Goal: Information Seeking & Learning: Learn about a topic

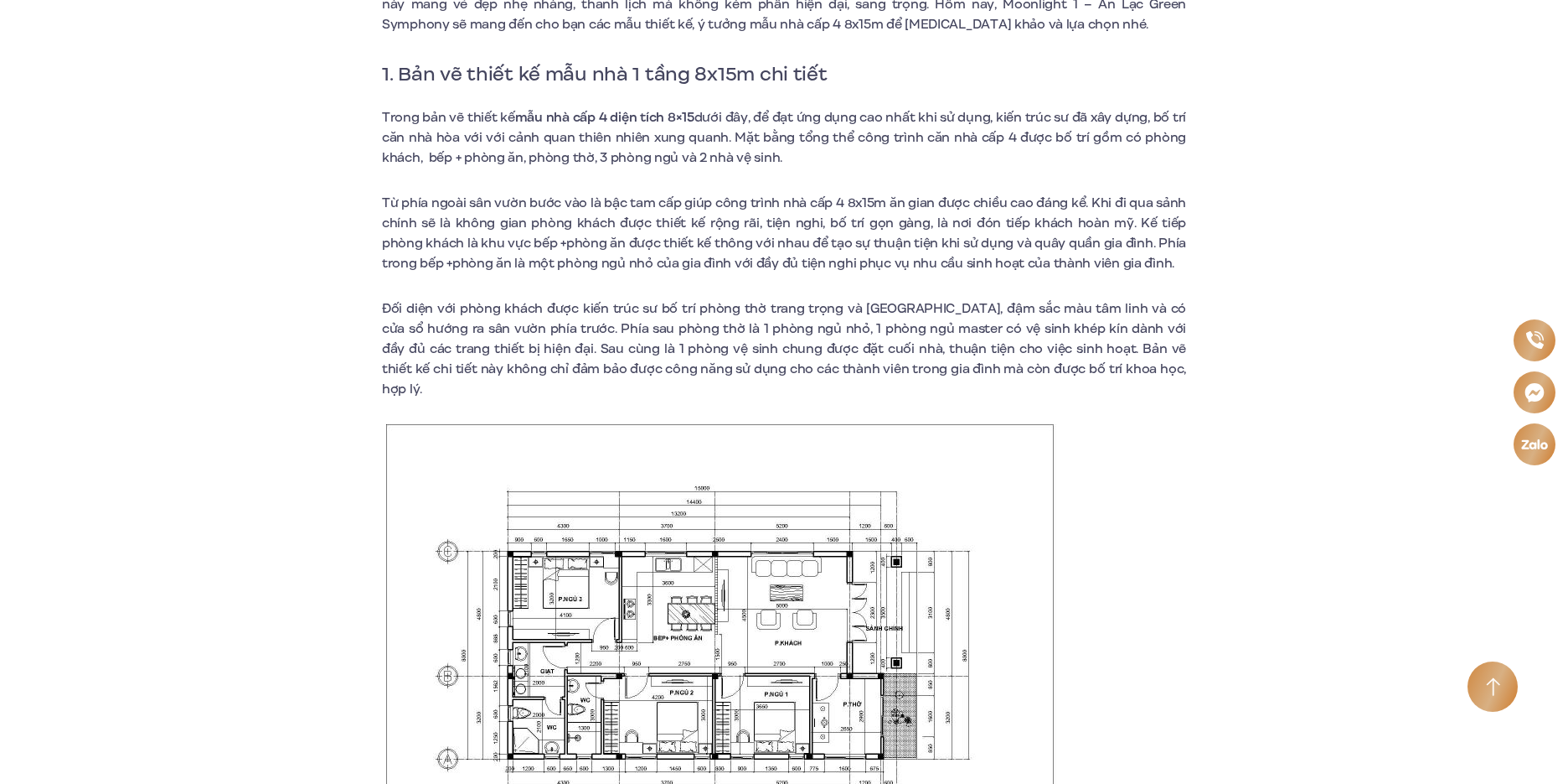
scroll to position [671, 0]
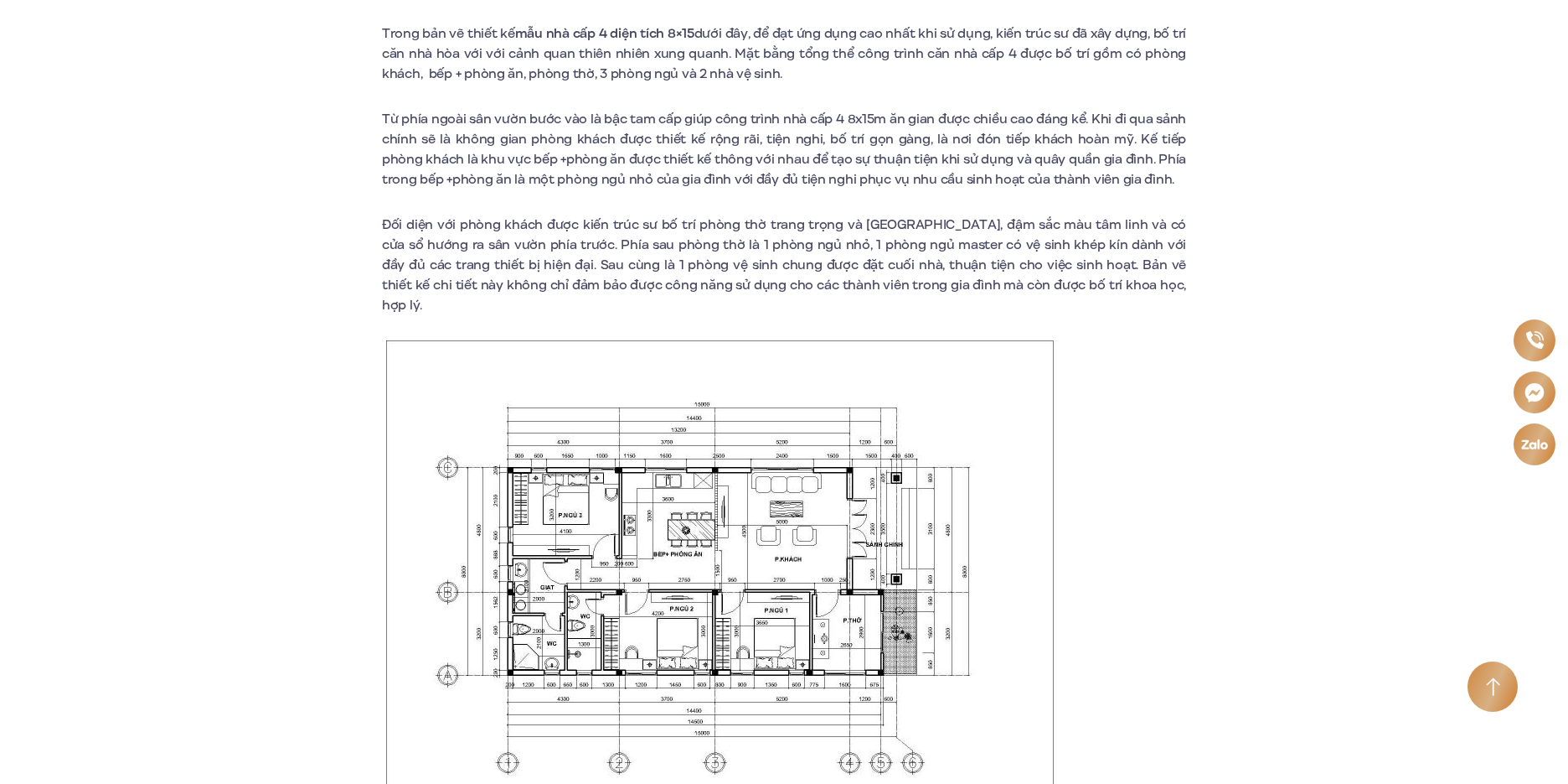
click at [690, 513] on img at bounding box center [720, 608] width 670 height 536
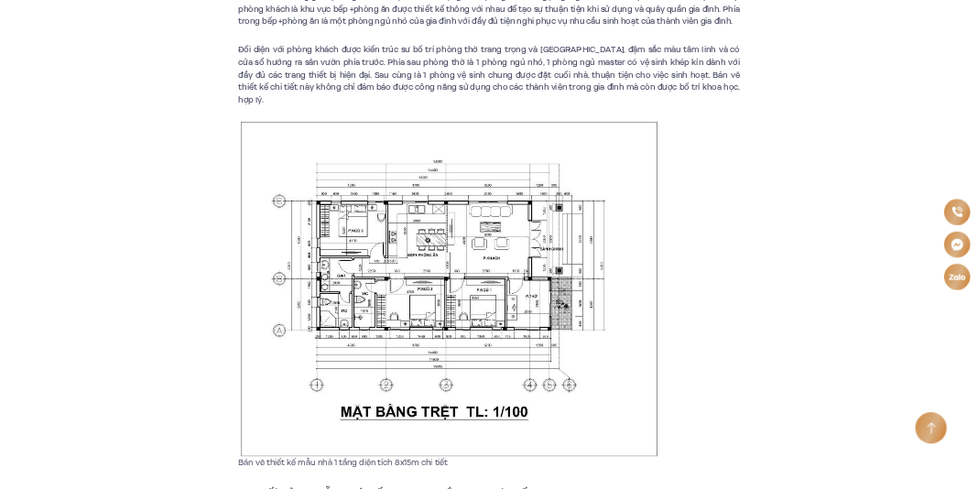
scroll to position [916, 0]
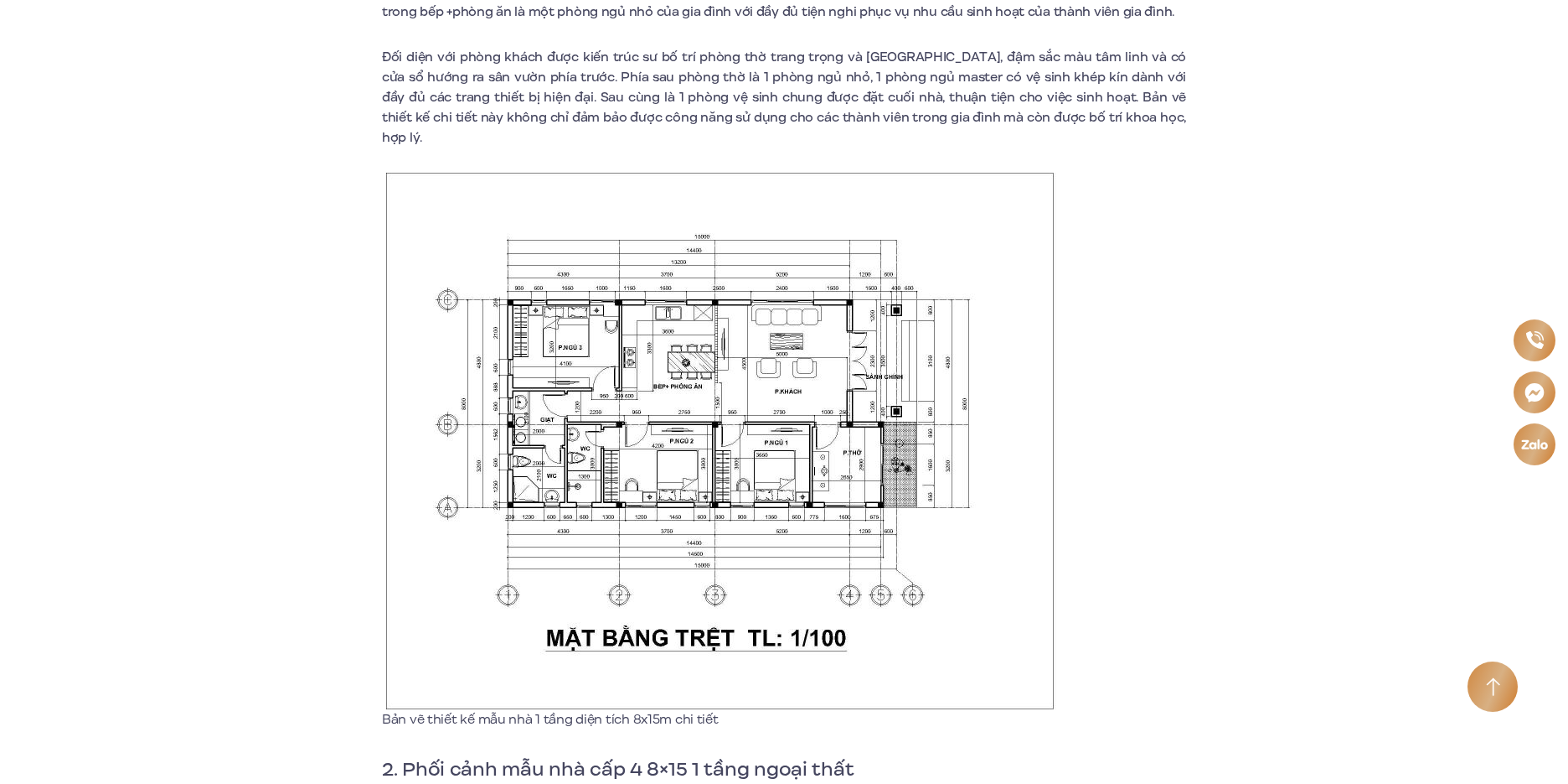
click at [621, 485] on img at bounding box center [720, 441] width 670 height 536
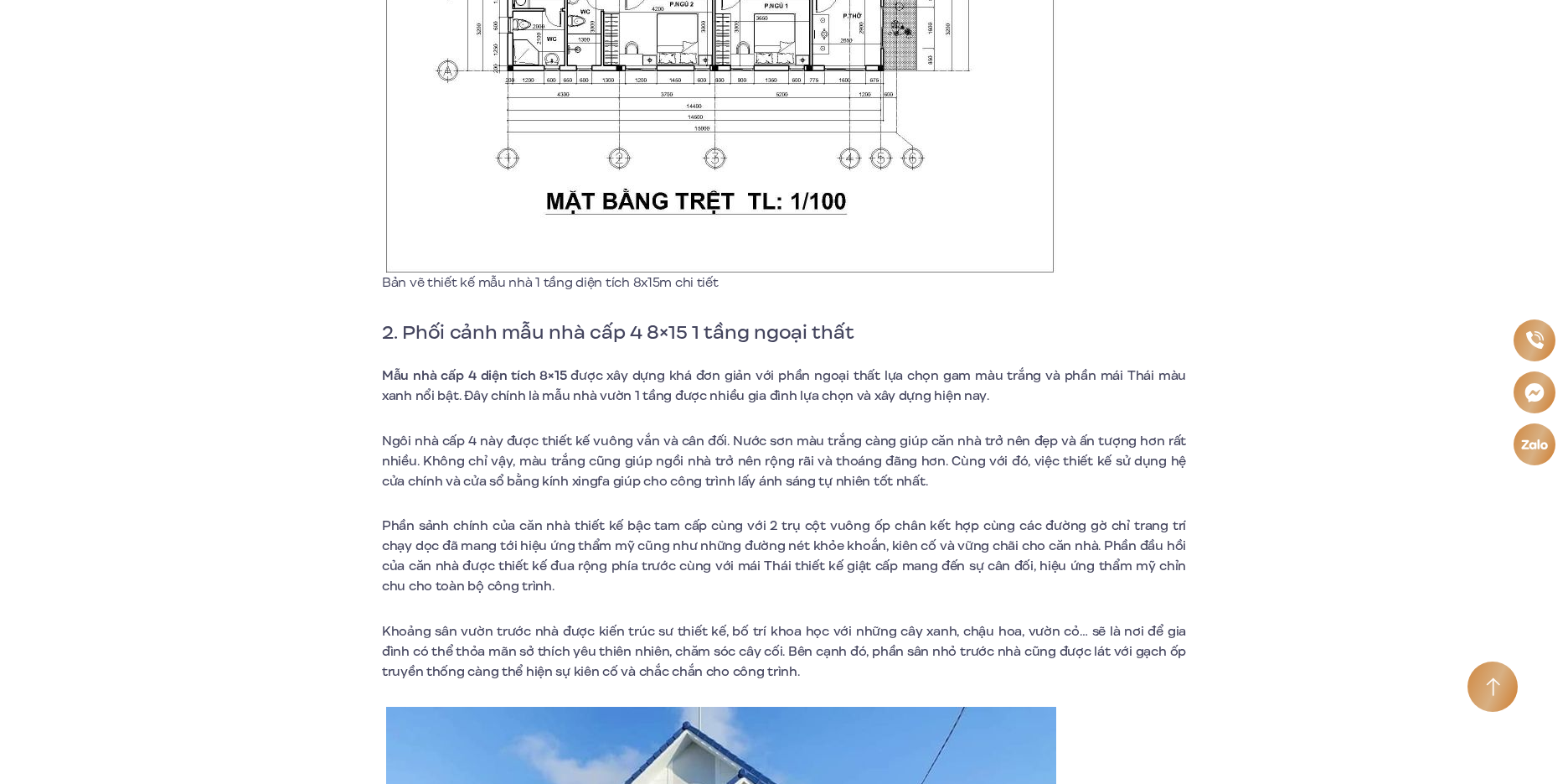
scroll to position [1304, 0]
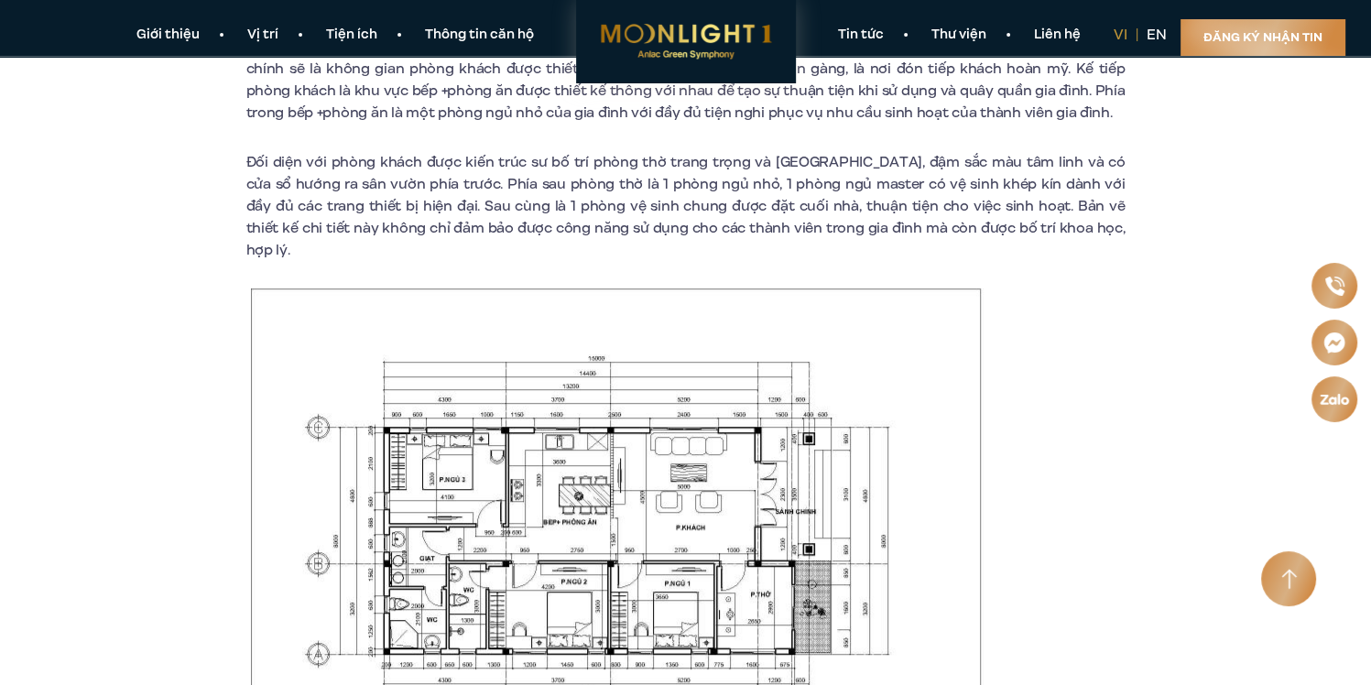
scroll to position [879, 0]
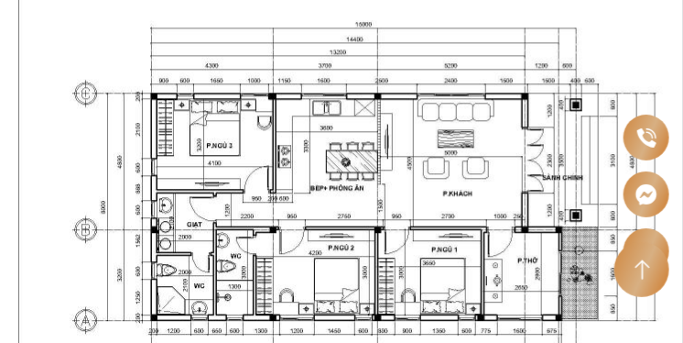
scroll to position [1099, 0]
